Goal: Task Accomplishment & Management: Use online tool/utility

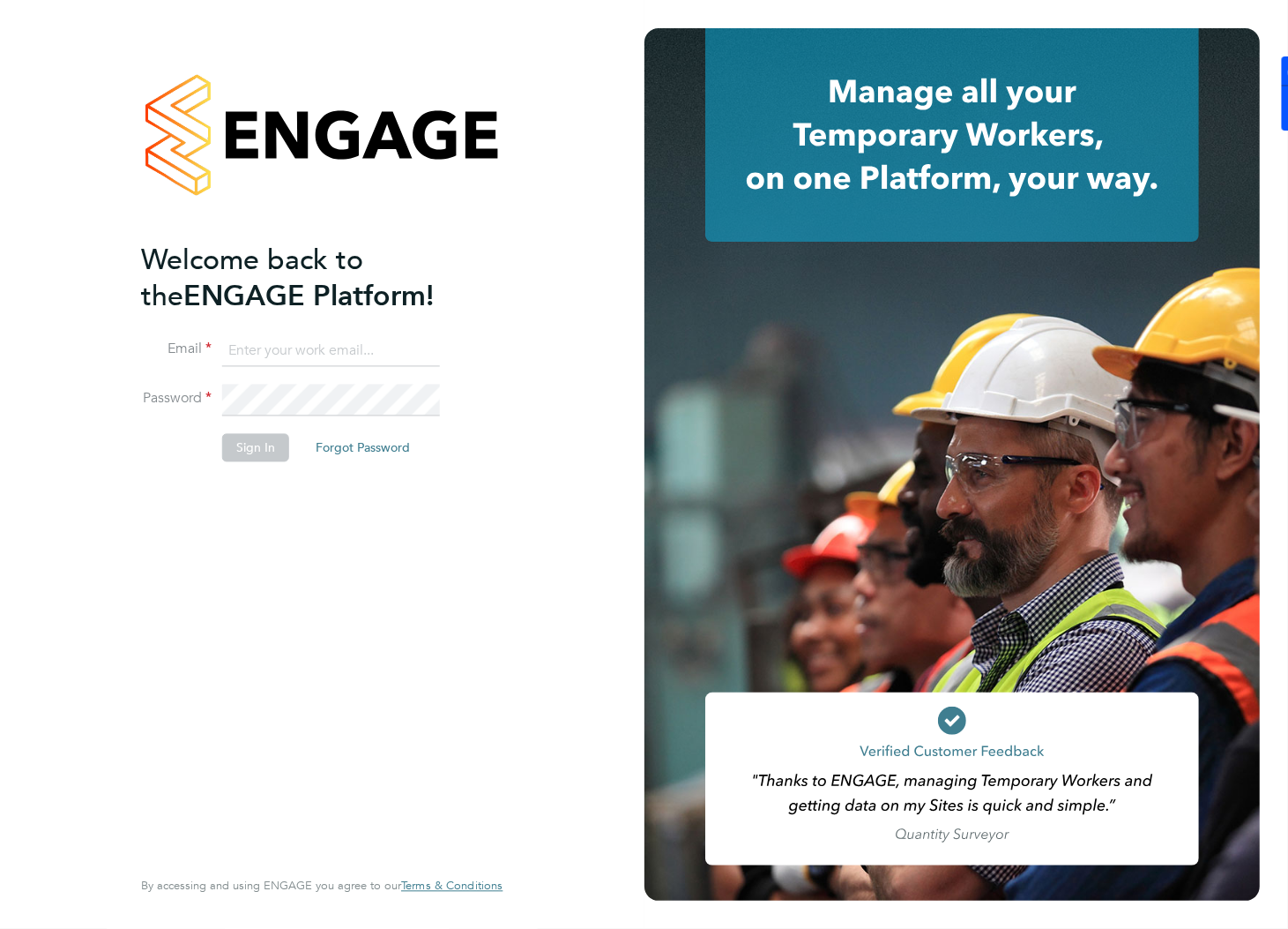
type input "[PERSON_NAME][EMAIL_ADDRESS][PERSON_NAME][DOMAIN_NAME]"
click at [251, 450] on button "Sign In" at bounding box center [256, 448] width 67 height 28
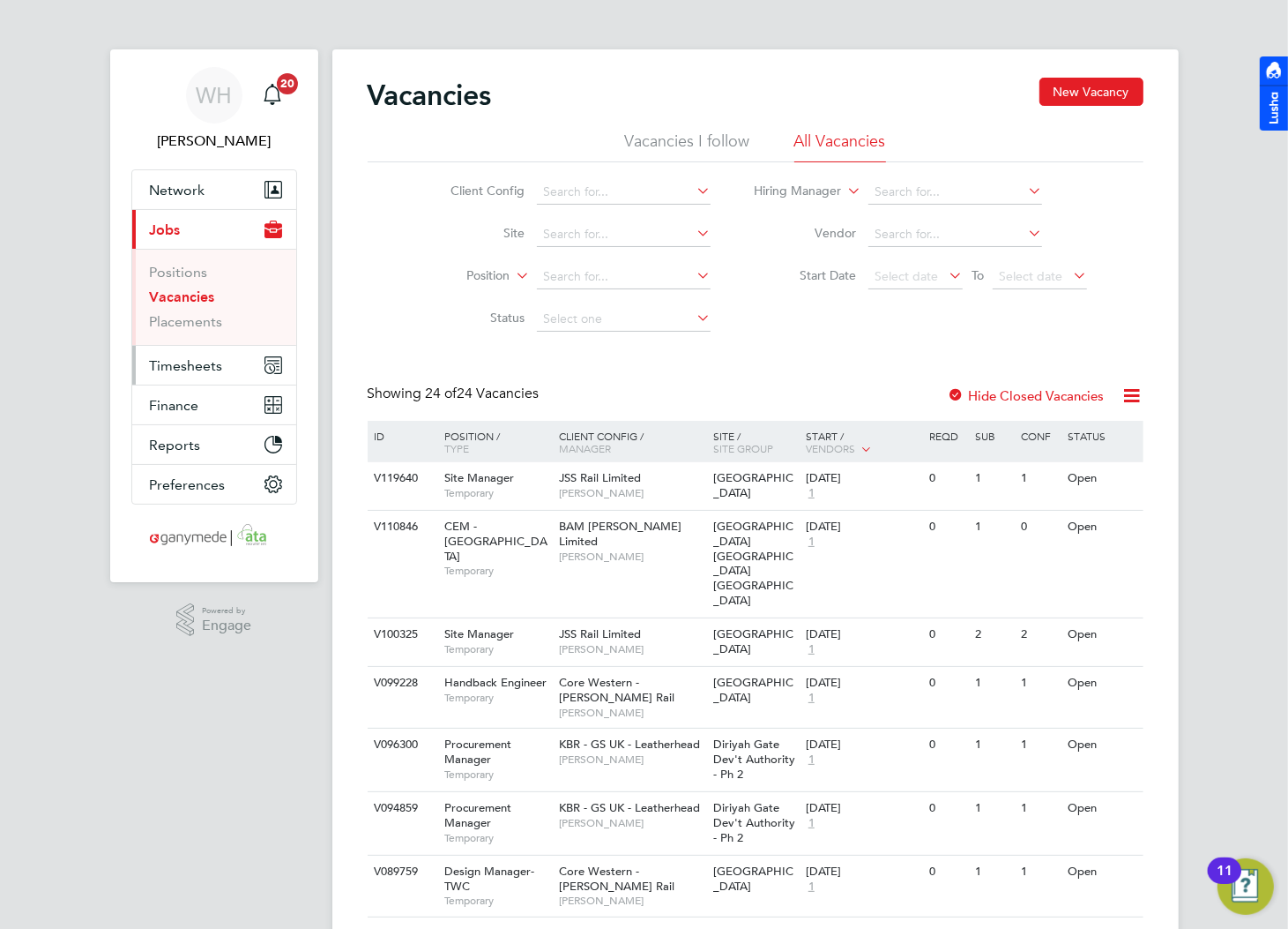
click at [183, 362] on span "Timesheets" at bounding box center [186, 366] width 73 height 16
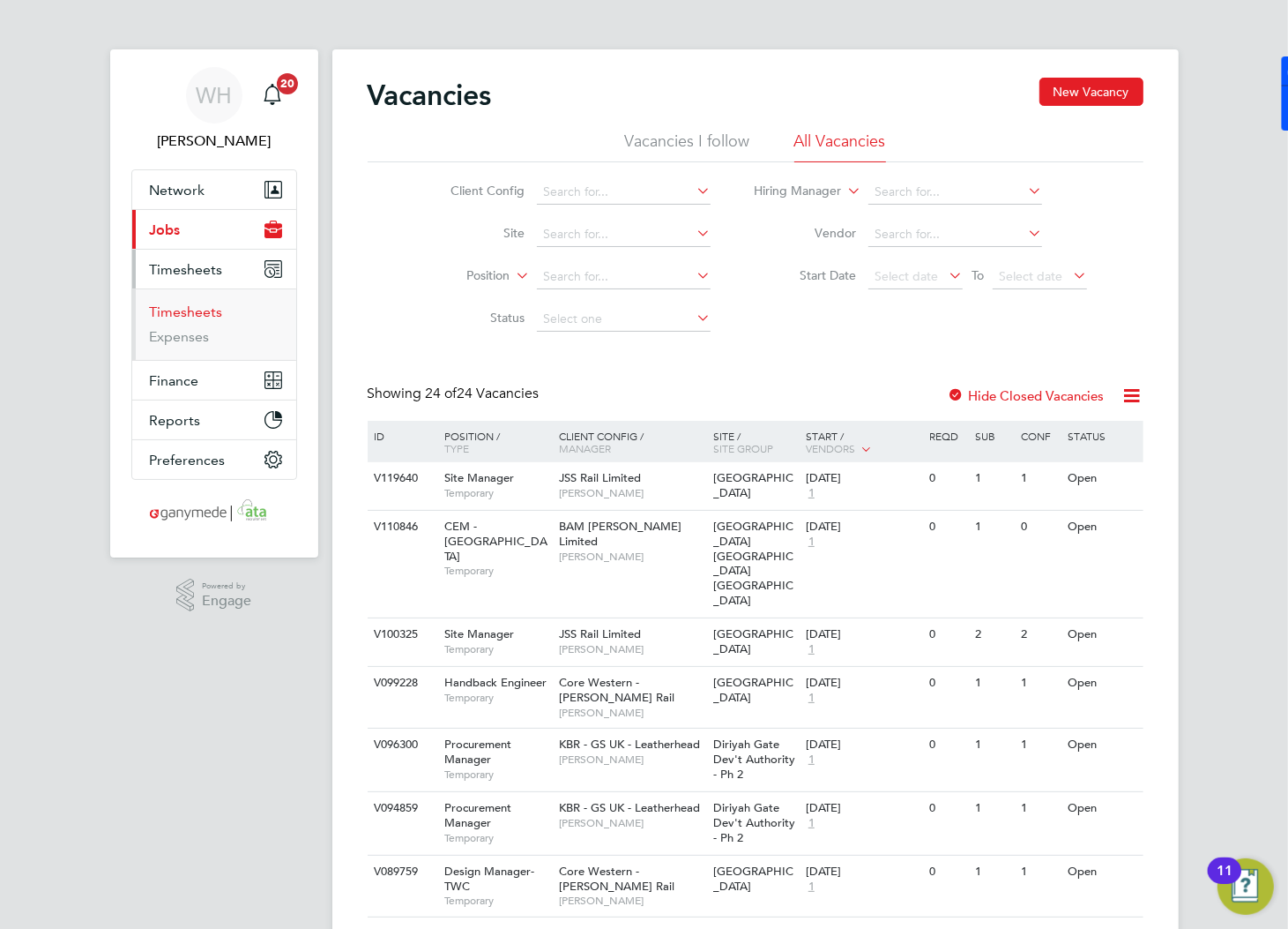
click at [189, 313] on link "Timesheets" at bounding box center [186, 311] width 73 height 16
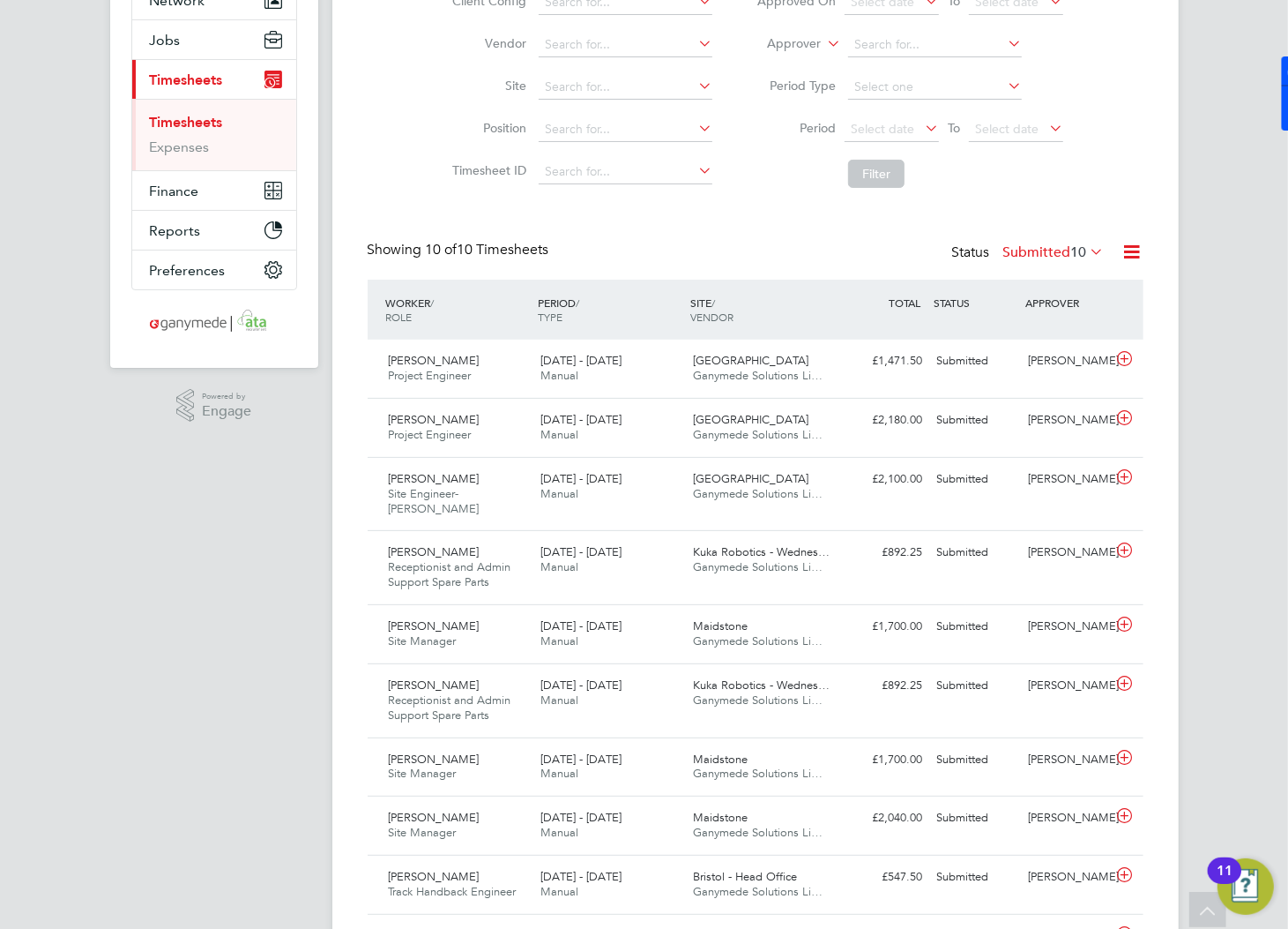
click at [1024, 248] on label "Submitted 10" at bounding box center [1053, 252] width 101 height 17
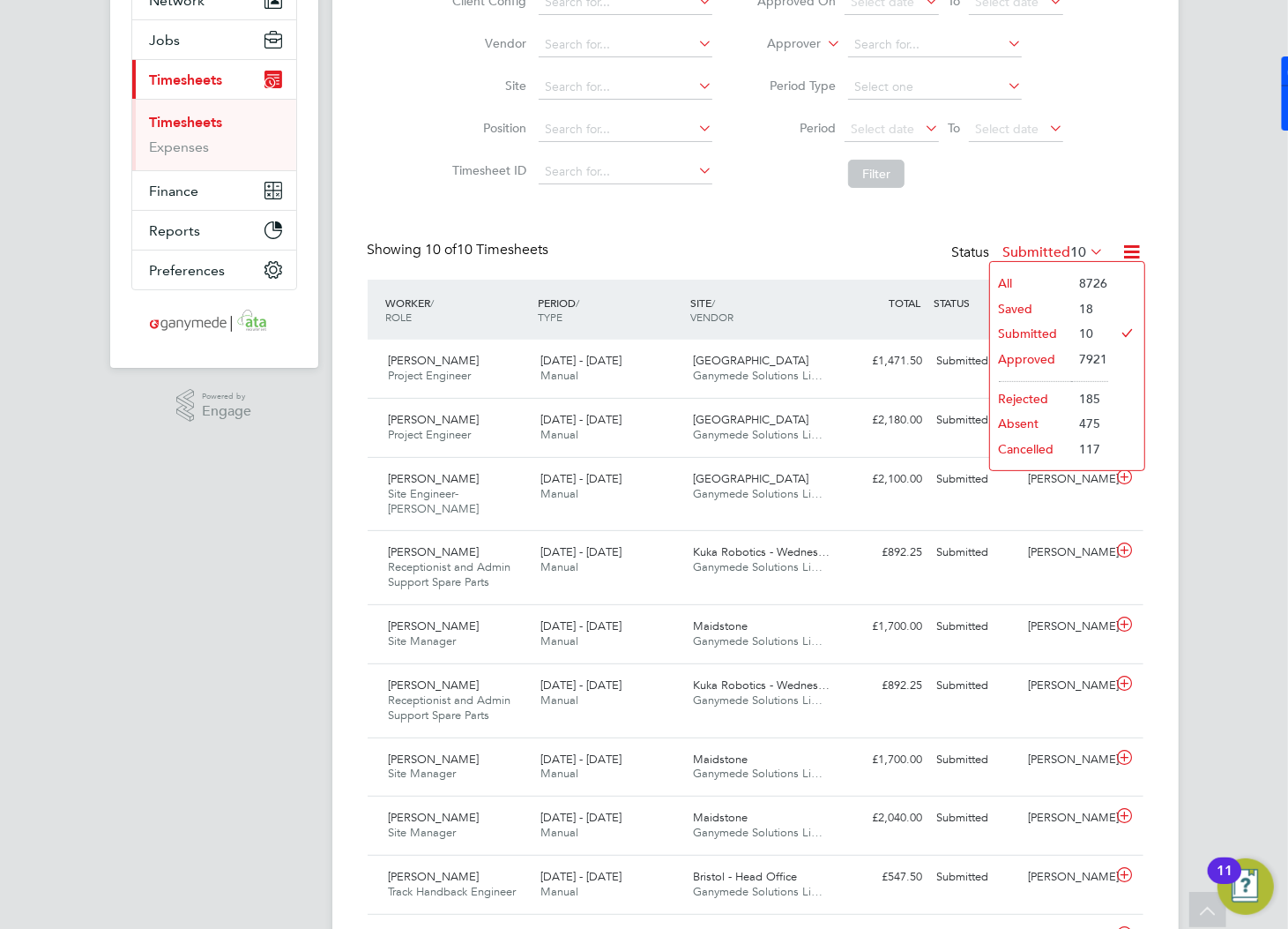
click at [779, 229] on div "Timesheets New Timesheet Timesheets I Follow All Timesheets Client Config Vendo…" at bounding box center [755, 430] width 776 height 1086
